Goal: Answer question/provide support: Share knowledge or assist other users

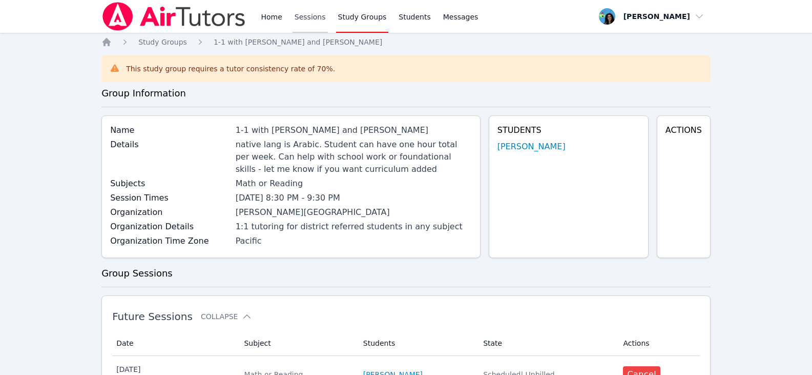
click at [307, 22] on link "Sessions" at bounding box center [310, 16] width 35 height 33
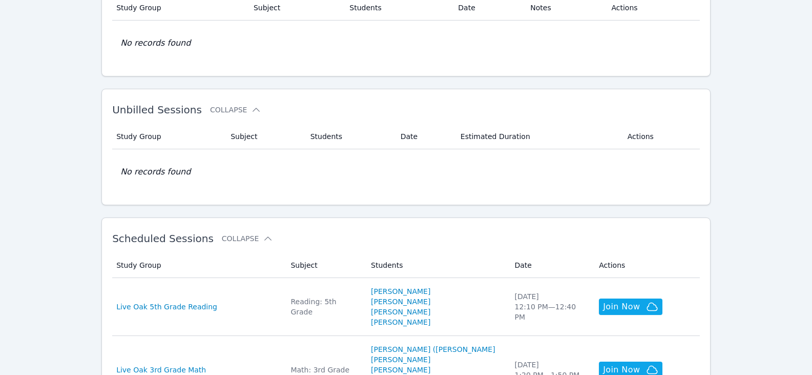
scroll to position [205, 0]
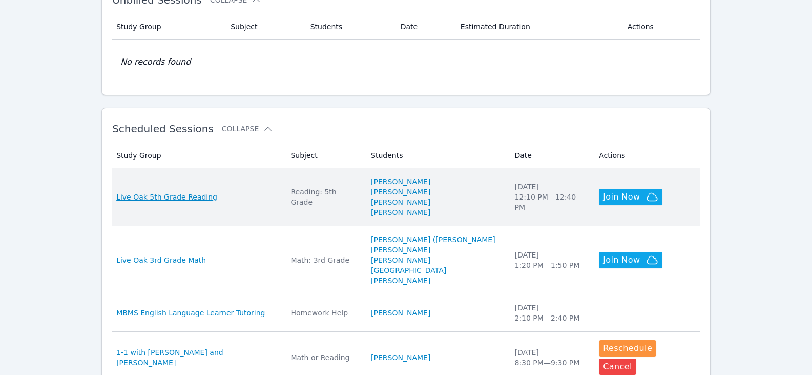
click at [203, 198] on span "Live Oak 5th Grade Reading" at bounding box center [166, 197] width 101 height 10
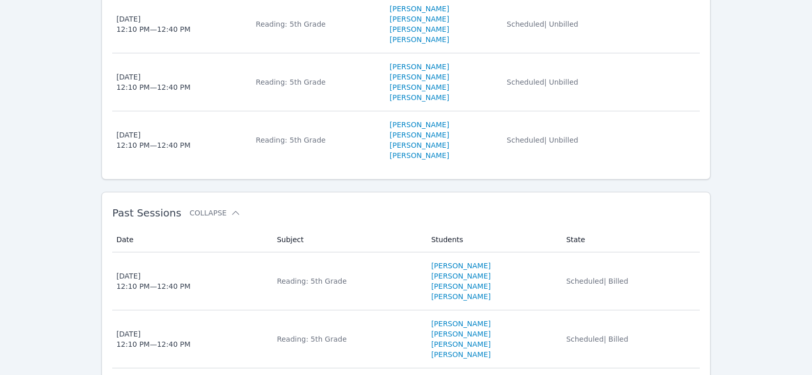
scroll to position [439, 0]
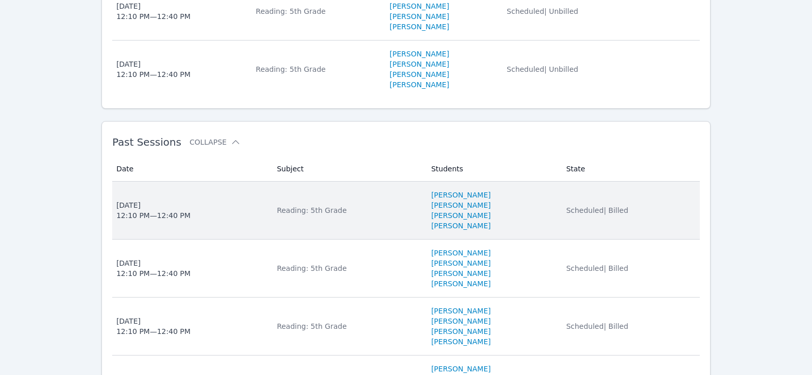
click at [209, 216] on span "[DATE] 12:10 PM — 12:40 PM" at bounding box center [190, 210] width 148 height 20
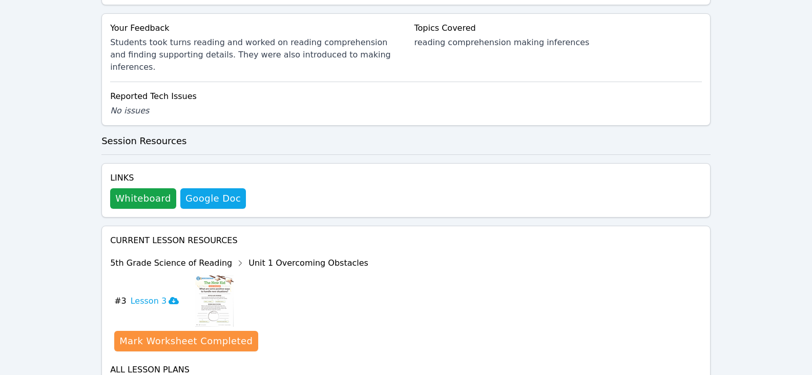
scroll to position [450, 0]
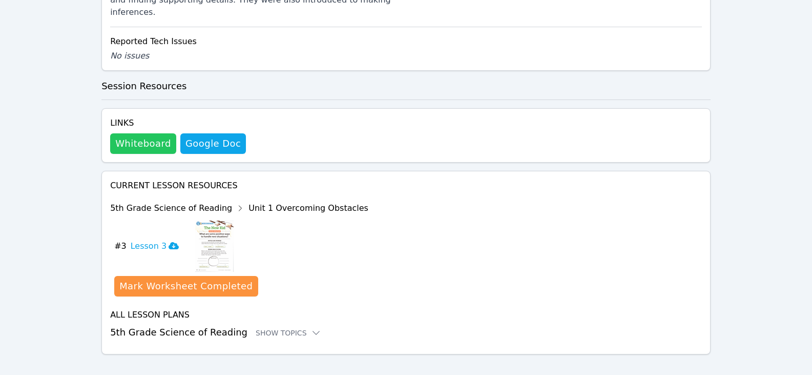
click at [157, 135] on button "Whiteboard" at bounding box center [143, 143] width 66 height 20
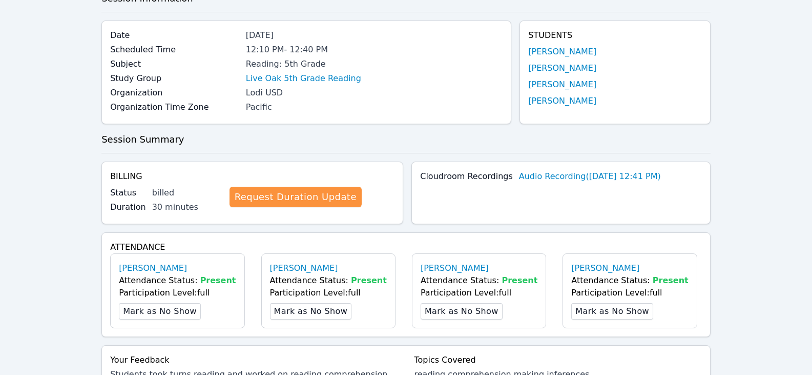
scroll to position [0, 0]
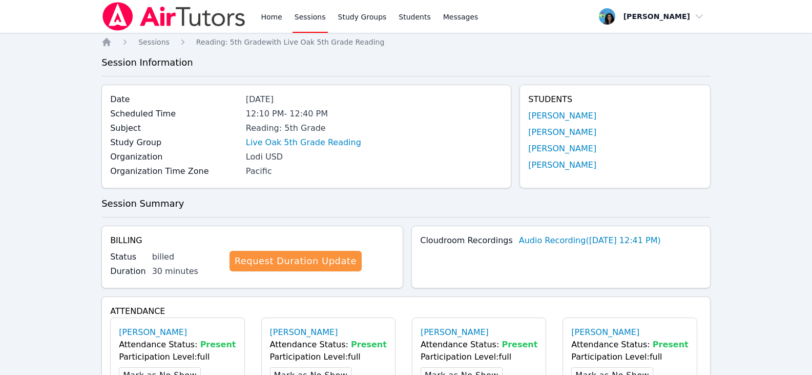
click at [327, 17] on div "Home Sessions Study Groups Students Messages" at bounding box center [369, 16] width 221 height 33
click at [317, 17] on link "Sessions" at bounding box center [310, 16] width 35 height 33
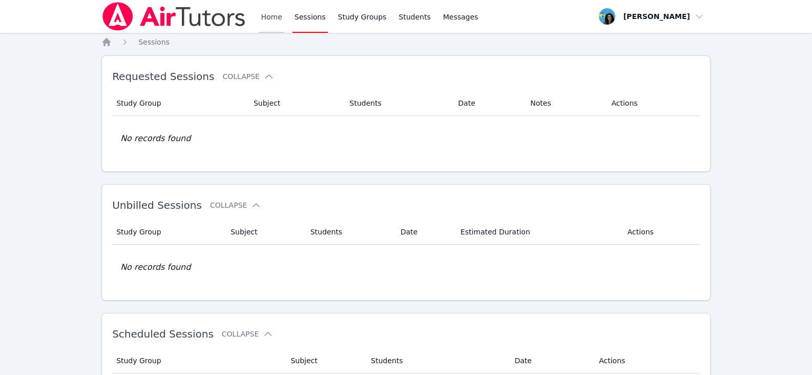
click at [270, 23] on link "Home" at bounding box center [271, 16] width 25 height 33
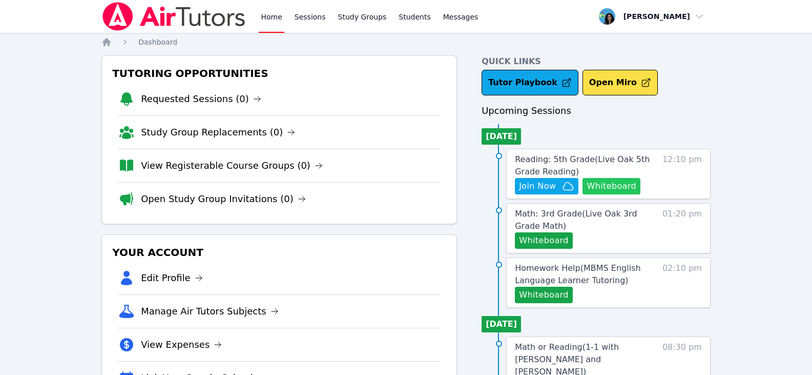
click at [603, 181] on button "Whiteboard" at bounding box center [612, 186] width 58 height 16
click at [546, 188] on span "Join Now" at bounding box center [537, 186] width 37 height 12
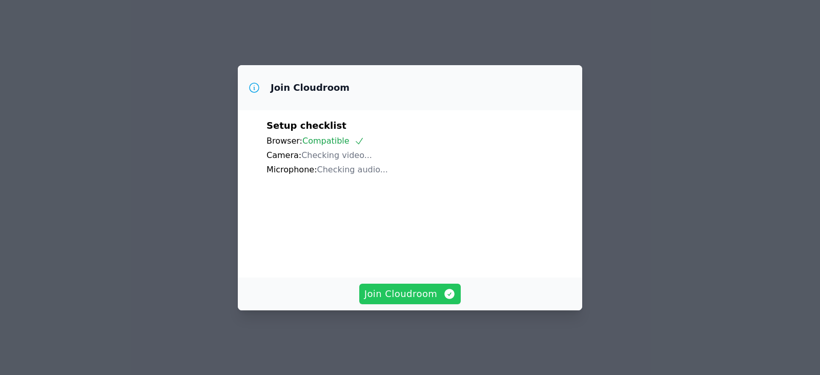
click at [407, 301] on span "Join Cloudroom" at bounding box center [410, 293] width 92 height 14
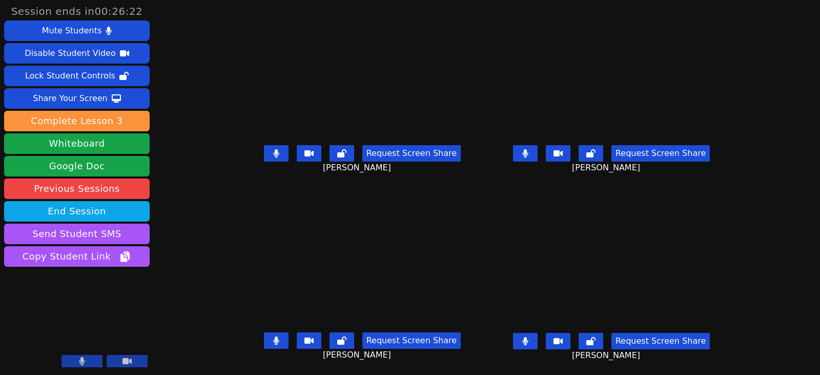
click at [528, 155] on icon at bounding box center [525, 153] width 6 height 8
click at [264, 150] on button at bounding box center [276, 153] width 25 height 16
click at [272, 346] on button at bounding box center [276, 340] width 25 height 16
click at [271, 340] on icon at bounding box center [276, 340] width 10 height 8
drag, startPoint x: 542, startPoint y: 343, endPoint x: 397, endPoint y: 254, distance: 169.5
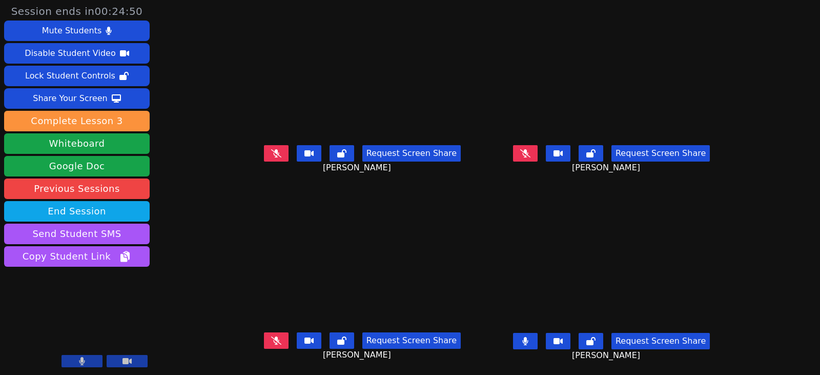
click at [528, 343] on icon at bounding box center [525, 341] width 6 height 8
click at [530, 340] on icon at bounding box center [525, 341] width 10 height 8
click at [528, 339] on icon at bounding box center [525, 341] width 6 height 8
click at [274, 151] on button at bounding box center [276, 153] width 25 height 16
click at [530, 151] on icon at bounding box center [525, 153] width 10 height 8
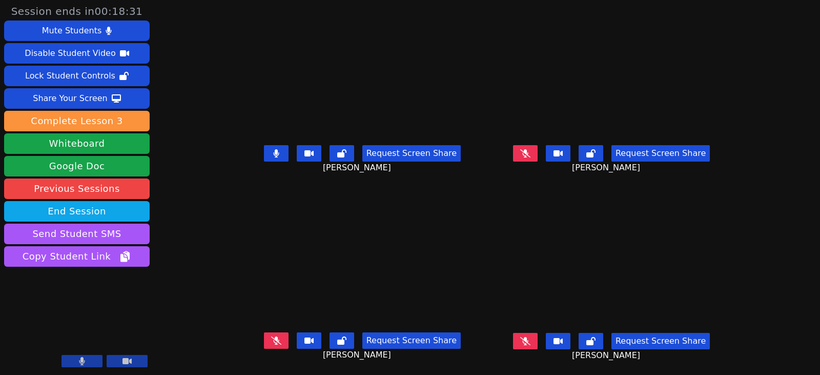
click at [271, 342] on icon at bounding box center [276, 340] width 10 height 8
click at [529, 332] on div "Request Screen Share Aida Abdallah" at bounding box center [611, 348] width 241 height 41
click at [535, 338] on button at bounding box center [525, 341] width 25 height 16
drag, startPoint x: 268, startPoint y: 151, endPoint x: 110, endPoint y: 175, distance: 160.2
click at [268, 151] on button at bounding box center [276, 153] width 25 height 16
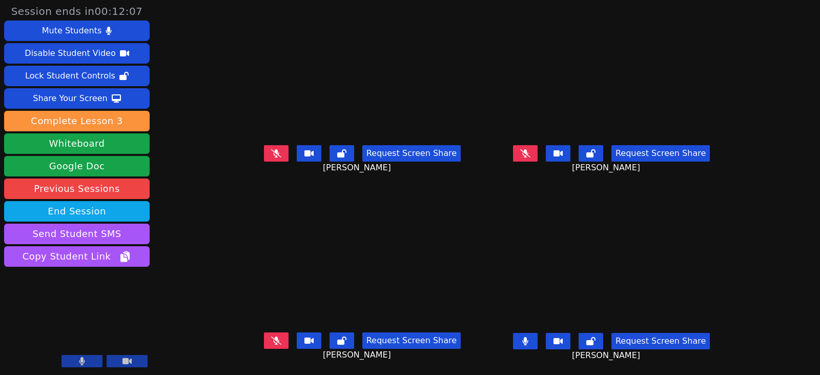
click at [535, 338] on button at bounding box center [525, 341] width 25 height 16
click at [537, 343] on button at bounding box center [525, 341] width 25 height 16
click at [533, 341] on button at bounding box center [525, 341] width 25 height 16
drag, startPoint x: 258, startPoint y: 157, endPoint x: 170, endPoint y: 173, distance: 89.5
click at [264, 156] on button at bounding box center [276, 153] width 25 height 16
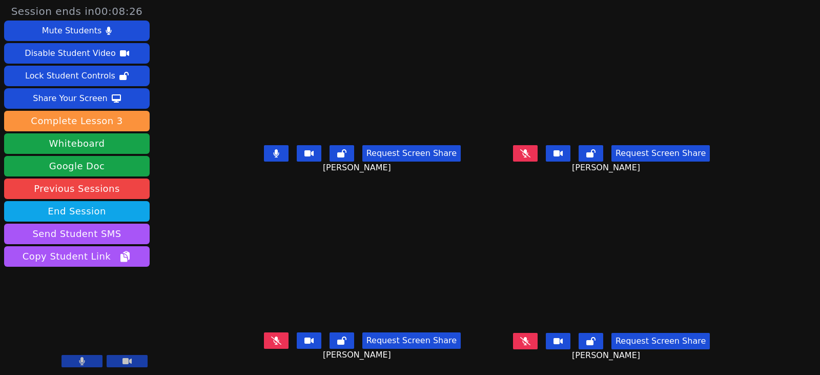
click at [273, 155] on icon at bounding box center [276, 153] width 6 height 8
click at [271, 343] on icon at bounding box center [276, 340] width 10 height 8
click at [273, 341] on icon at bounding box center [276, 340] width 6 height 8
click at [530, 149] on icon at bounding box center [525, 153] width 10 height 8
drag, startPoint x: 551, startPoint y: 156, endPoint x: 545, endPoint y: 195, distance: 39.3
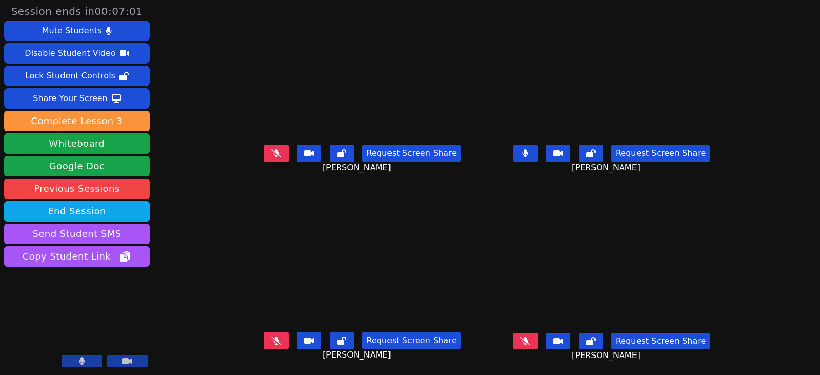
click at [537, 156] on button at bounding box center [525, 153] width 25 height 16
click at [535, 341] on button at bounding box center [525, 341] width 25 height 16
drag, startPoint x: 537, startPoint y: 150, endPoint x: 537, endPoint y: 177, distance: 27.2
click at [530, 150] on icon at bounding box center [525, 153] width 10 height 8
click at [537, 333] on button at bounding box center [525, 341] width 25 height 16
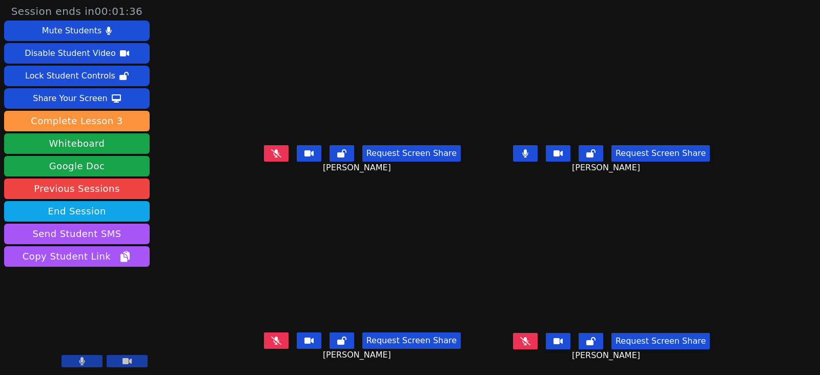
click at [528, 152] on icon at bounding box center [525, 153] width 6 height 8
click at [267, 148] on button at bounding box center [276, 153] width 25 height 16
click at [270, 345] on button at bounding box center [276, 340] width 25 height 16
click at [530, 151] on icon at bounding box center [525, 153] width 10 height 8
click at [530, 341] on icon at bounding box center [525, 341] width 10 height 8
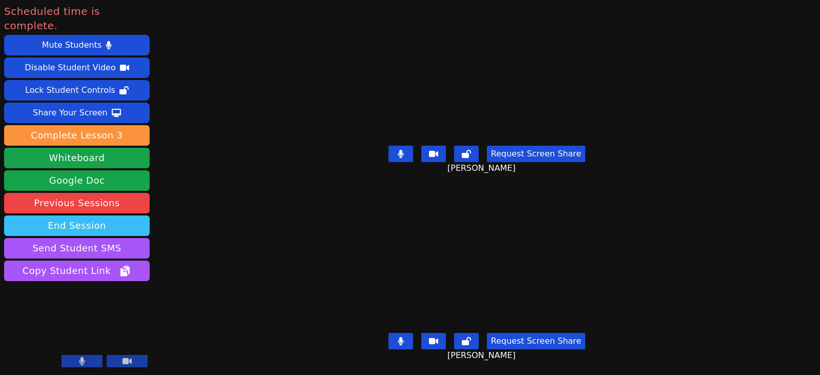
click at [127, 215] on button "End Session" at bounding box center [77, 225] width 146 height 20
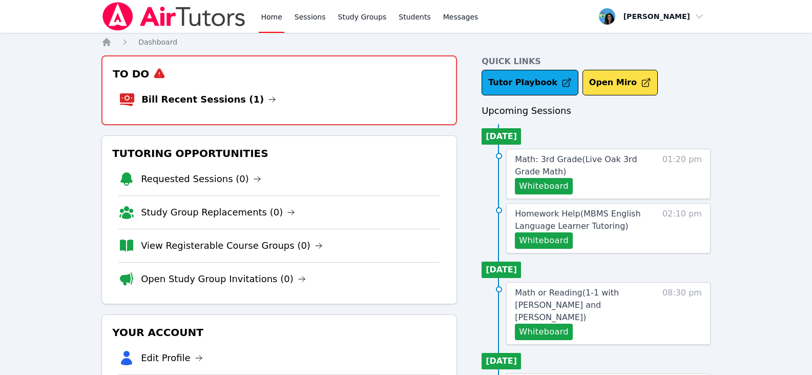
click at [277, 16] on link "Home" at bounding box center [271, 16] width 25 height 33
